Goal: Find specific page/section: Find specific page/section

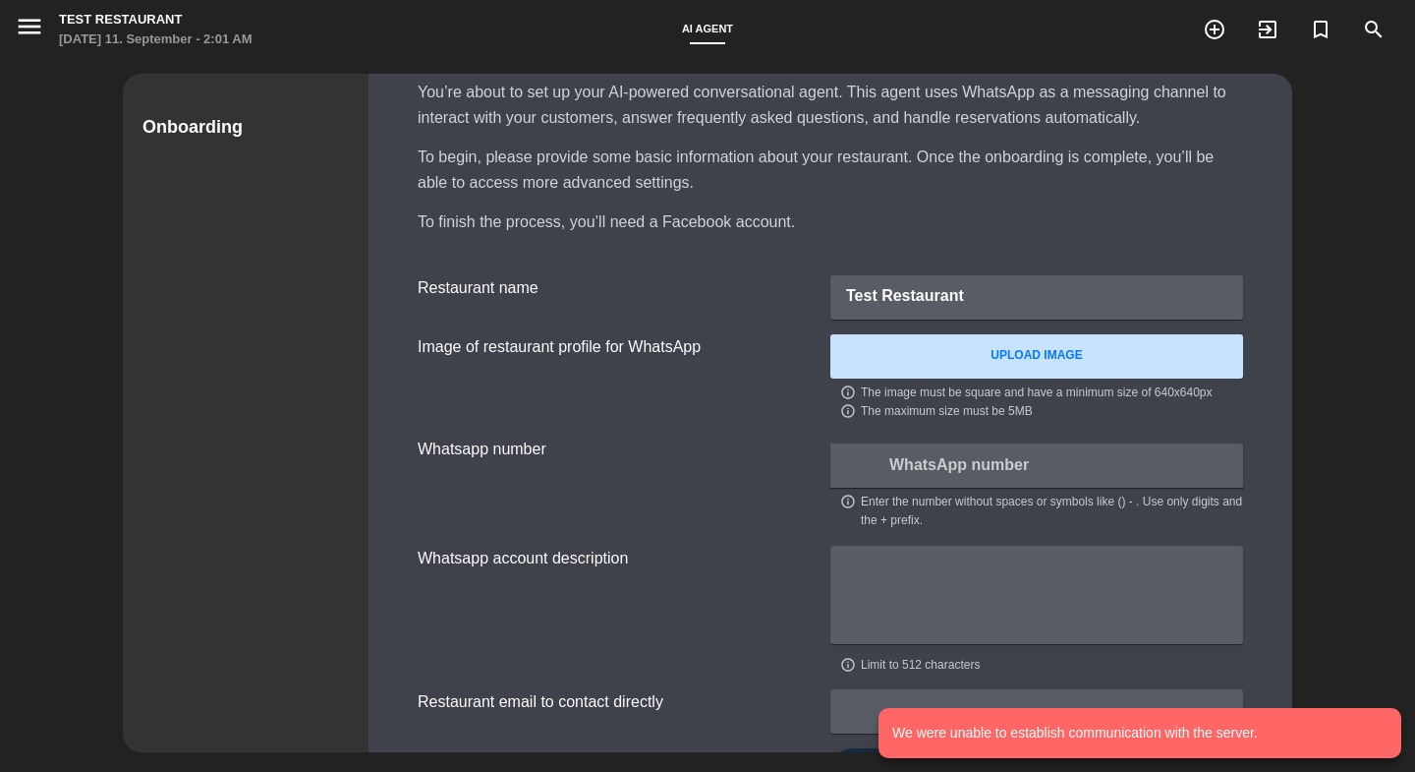
scroll to position [77, 0]
click at [943, 457] on input "tel" at bounding box center [1037, 463] width 413 height 44
click at [866, 469] on input "tel" at bounding box center [1037, 463] width 413 height 44
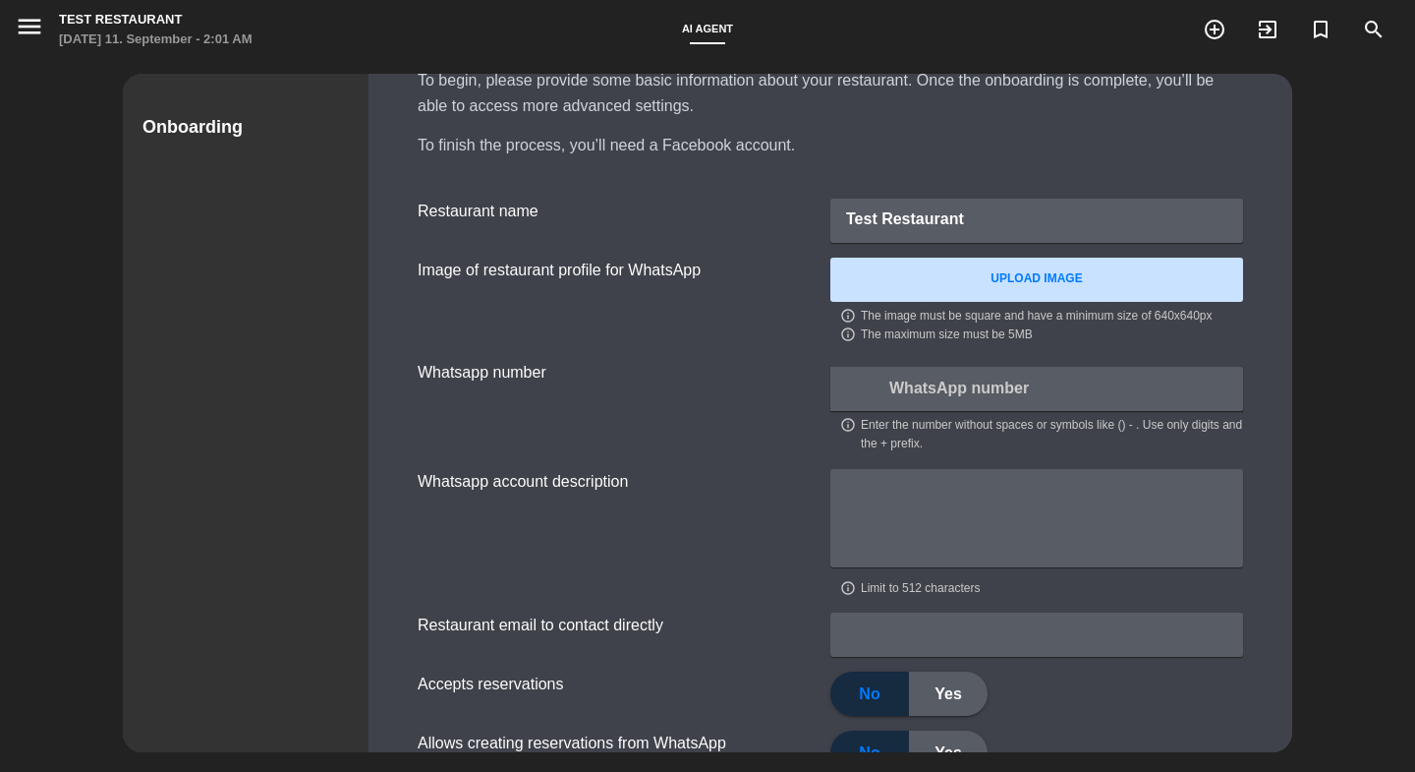
scroll to position [152, 0]
